Goal: Information Seeking & Learning: Learn about a topic

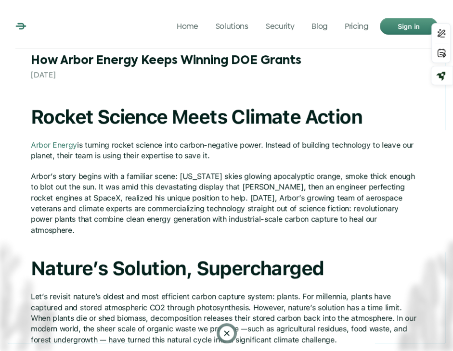
scroll to position [500, 0]
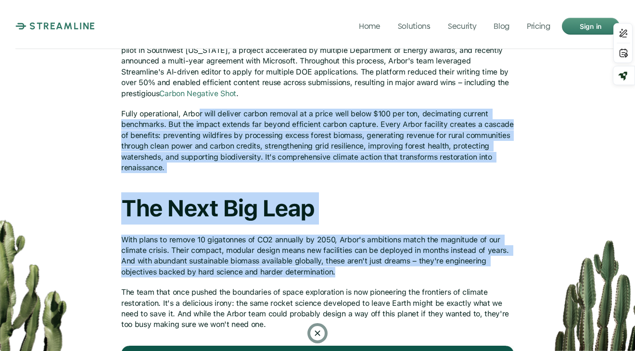
drag, startPoint x: 420, startPoint y: 161, endPoint x: 267, endPoint y: 189, distance: 155.1
click at [453, 211] on h1 "The Next Big Leap" at bounding box center [317, 209] width 393 height 32
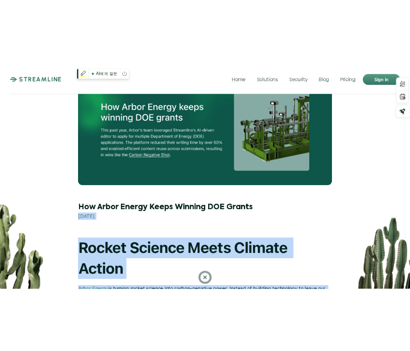
scroll to position [0, 0]
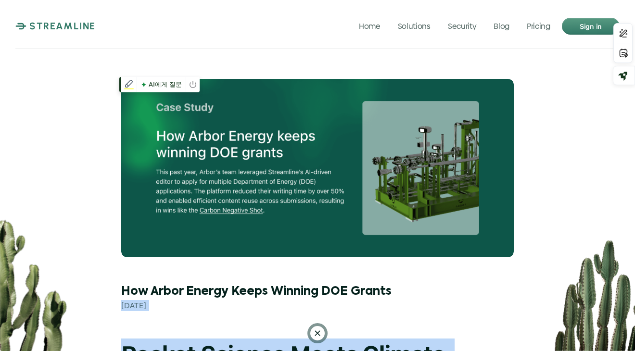
drag, startPoint x: 476, startPoint y: 260, endPoint x: 139, endPoint y: 105, distance: 371.0
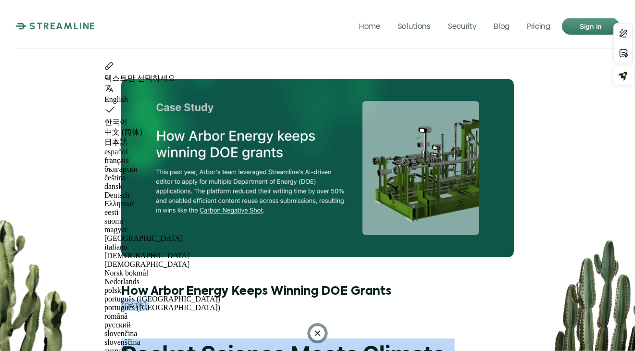
copy div "Lor Ipsum Dolors Ametc Adipisc ELI Seddoe Tempor, Incididu 9, 1388 Utlabo Etdol…"
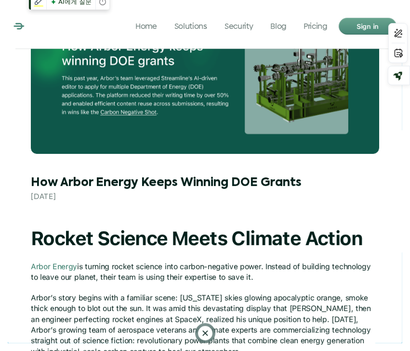
click at [311, 119] on img at bounding box center [205, 75] width 348 height 158
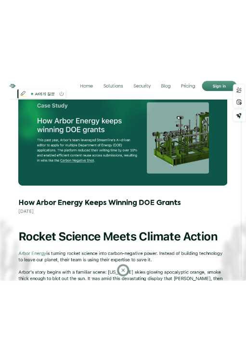
scroll to position [217, 0]
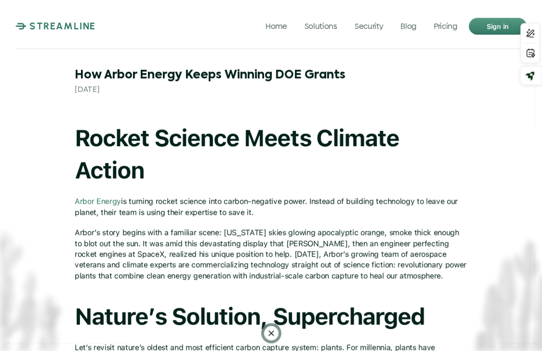
drag, startPoint x: 30, startPoint y: 180, endPoint x: 99, endPoint y: 164, distance: 71.0
